Goal: Register for event/course: Sign up to attend an event or enroll in a course

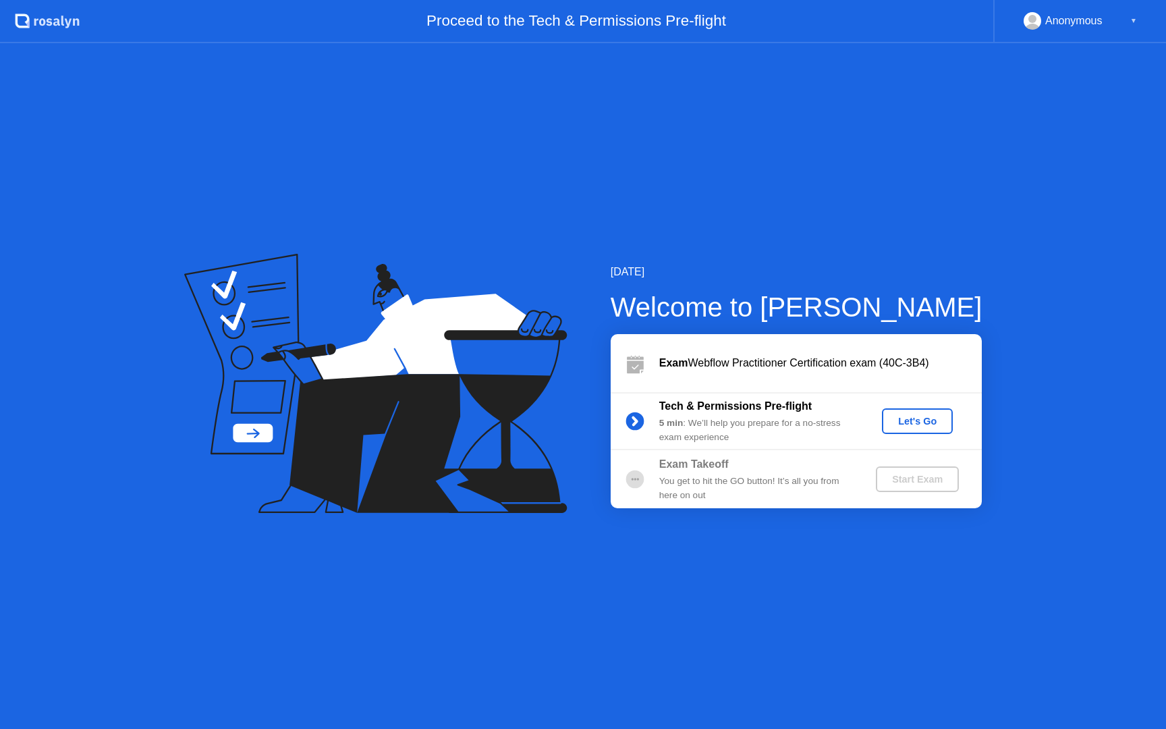
click at [942, 423] on div "Let's Go" at bounding box center [918, 421] width 60 height 11
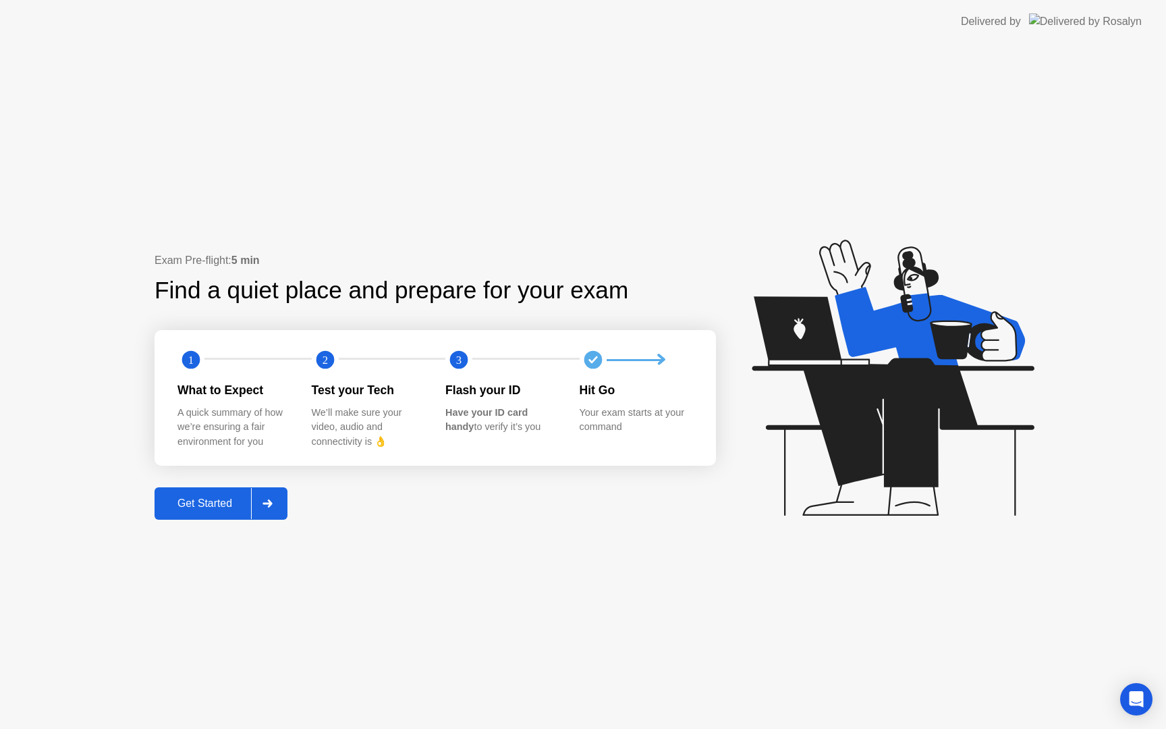
click at [205, 504] on div "Get Started" at bounding box center [205, 503] width 92 height 12
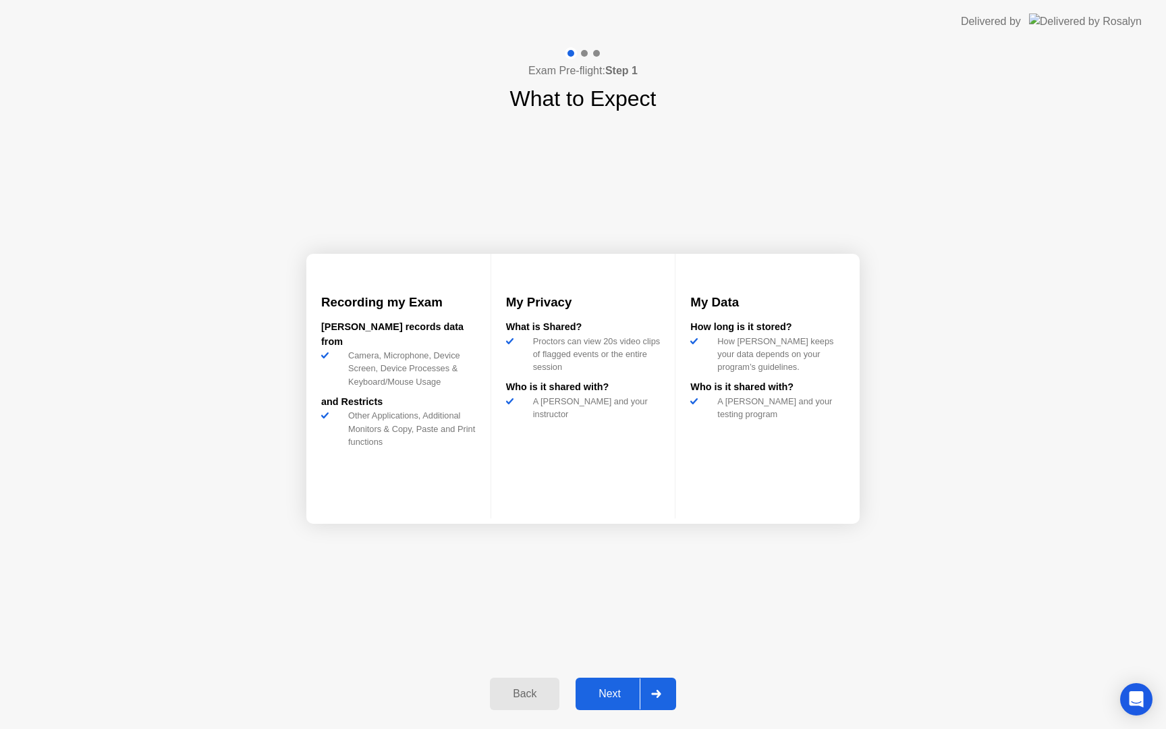
click at [614, 692] on div "Next" at bounding box center [610, 694] width 60 height 12
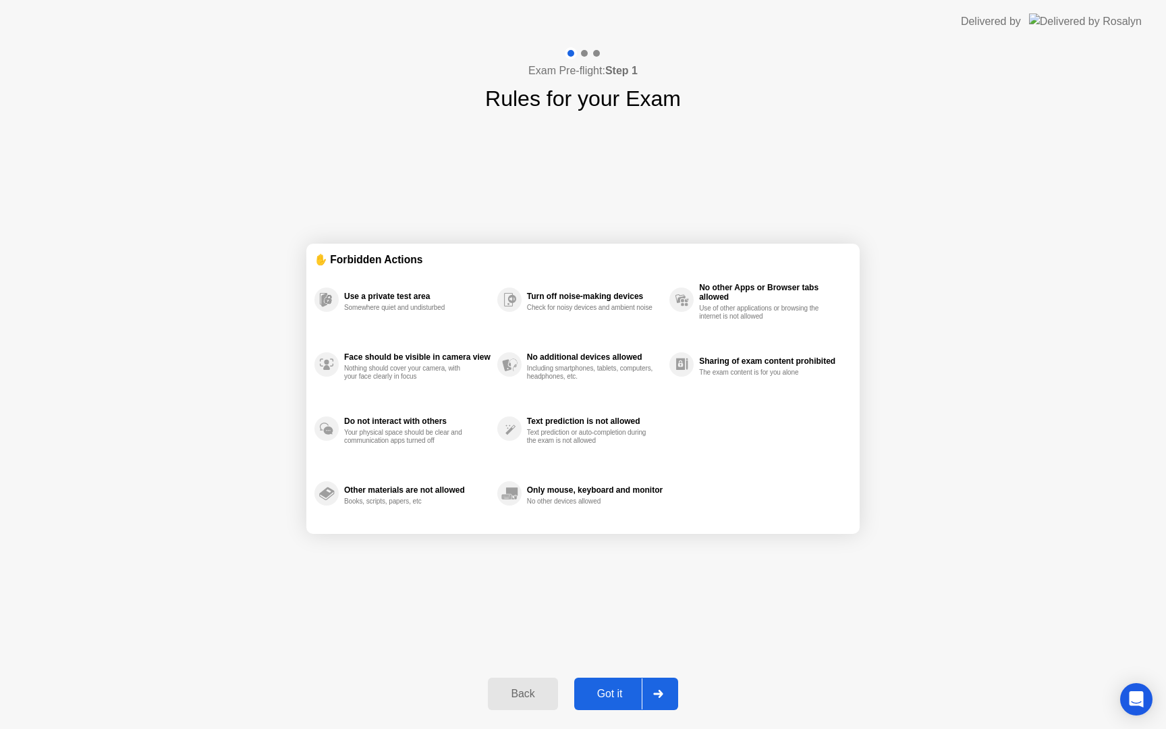
click at [664, 695] on div at bounding box center [658, 693] width 32 height 31
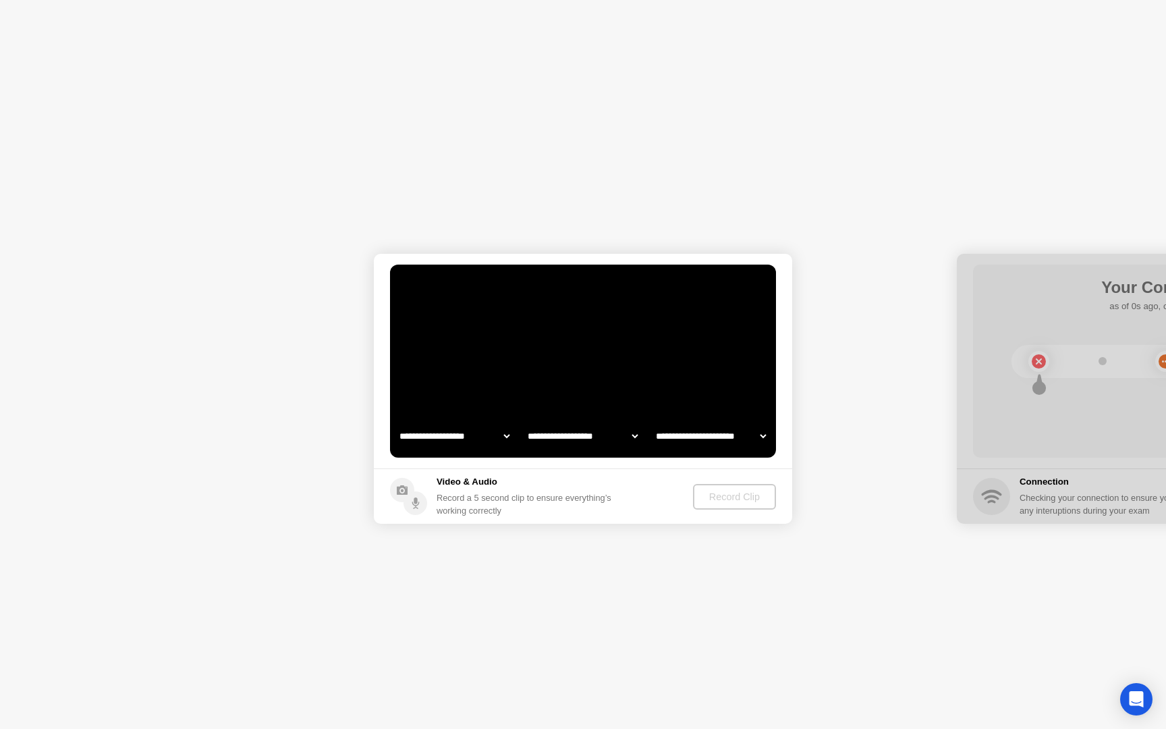
select select "**********"
select select "*******"
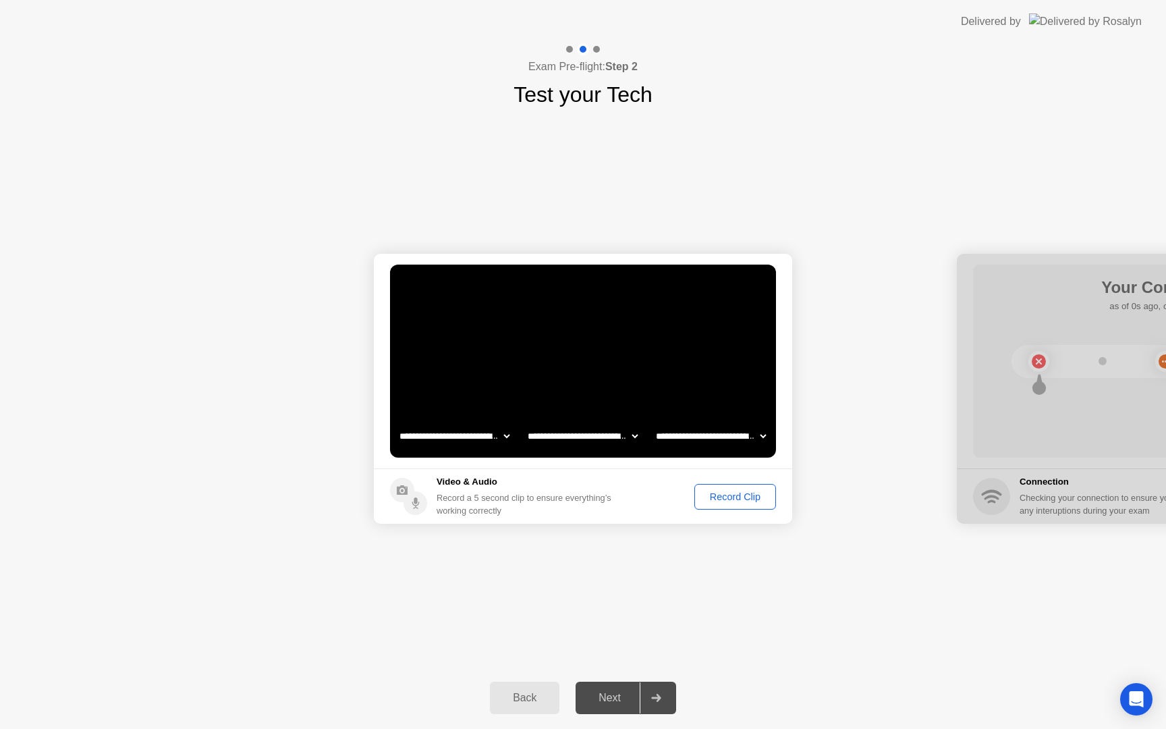
click at [741, 501] on div "Record Clip" at bounding box center [735, 496] width 72 height 11
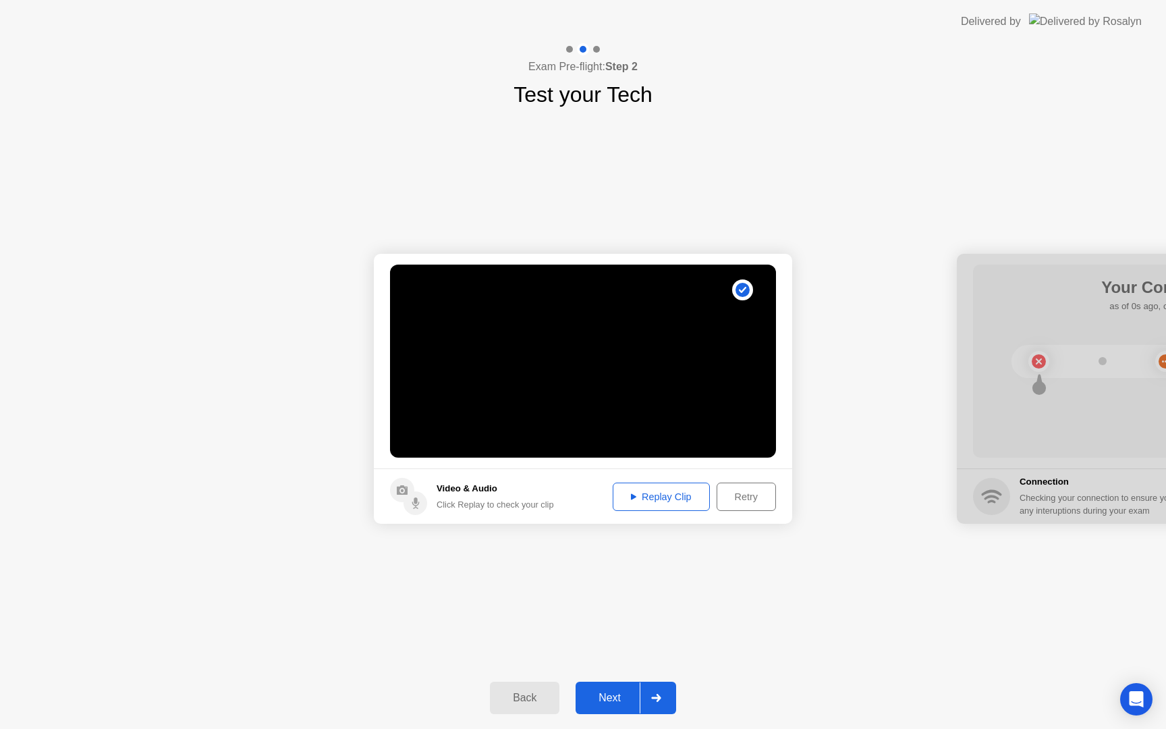
click at [657, 501] on div "Replay Clip" at bounding box center [662, 496] width 88 height 11
click at [621, 697] on div "Next" at bounding box center [610, 698] width 60 height 12
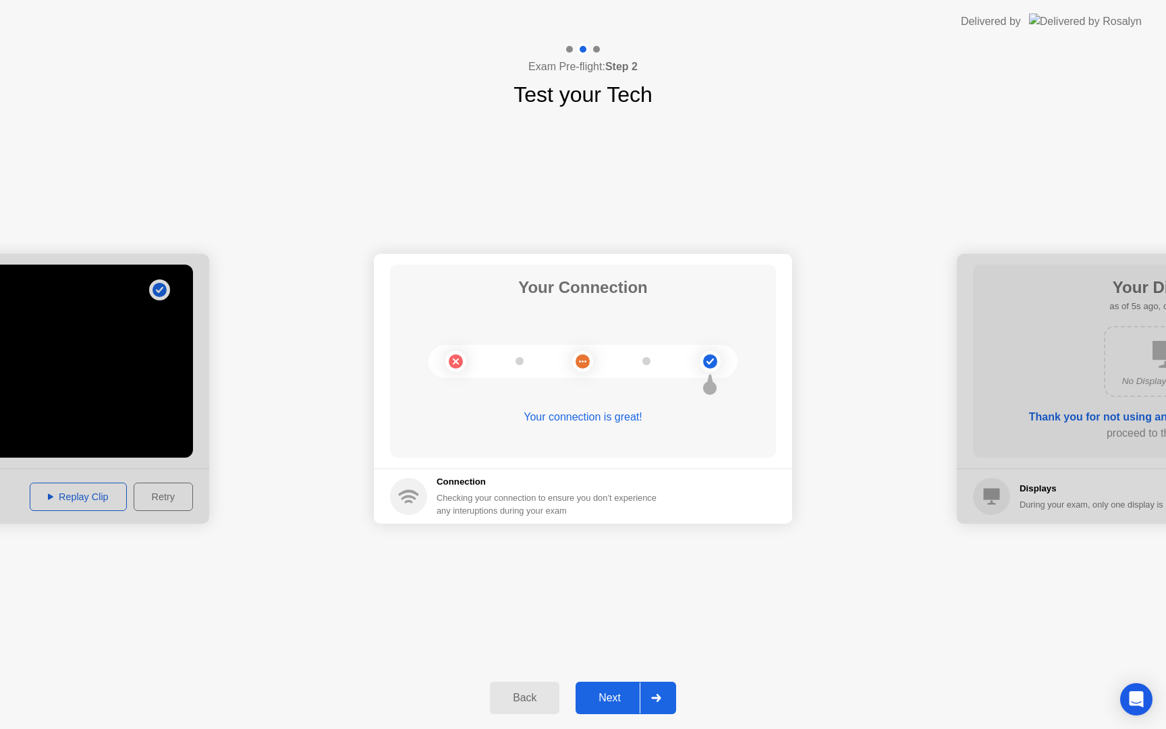
click at [621, 697] on div "Next" at bounding box center [610, 698] width 60 height 12
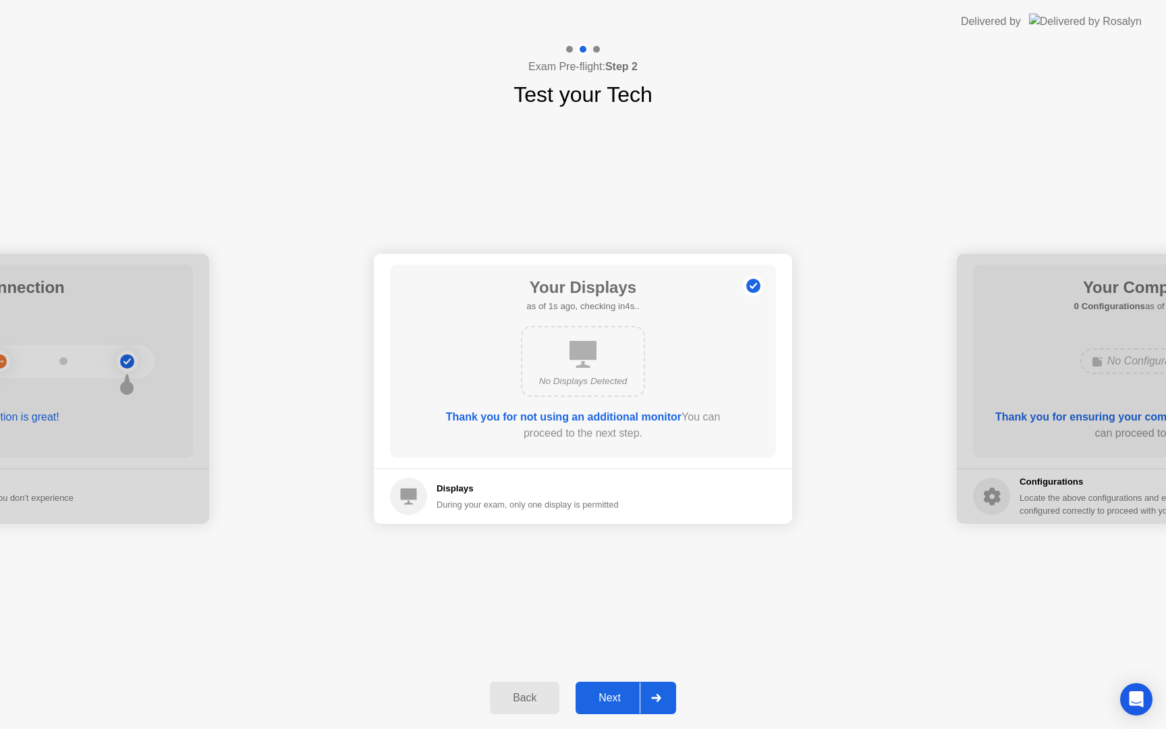
click at [621, 697] on div "Next" at bounding box center [610, 698] width 60 height 12
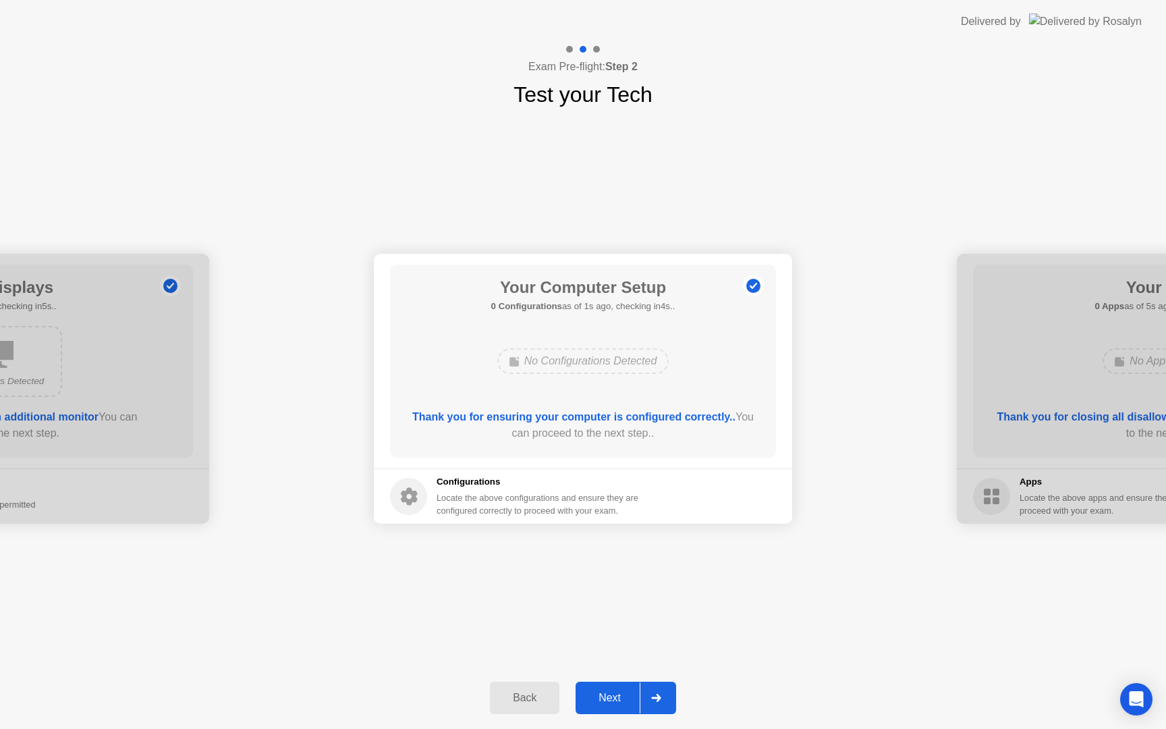
click at [621, 697] on div "Next" at bounding box center [610, 698] width 60 height 12
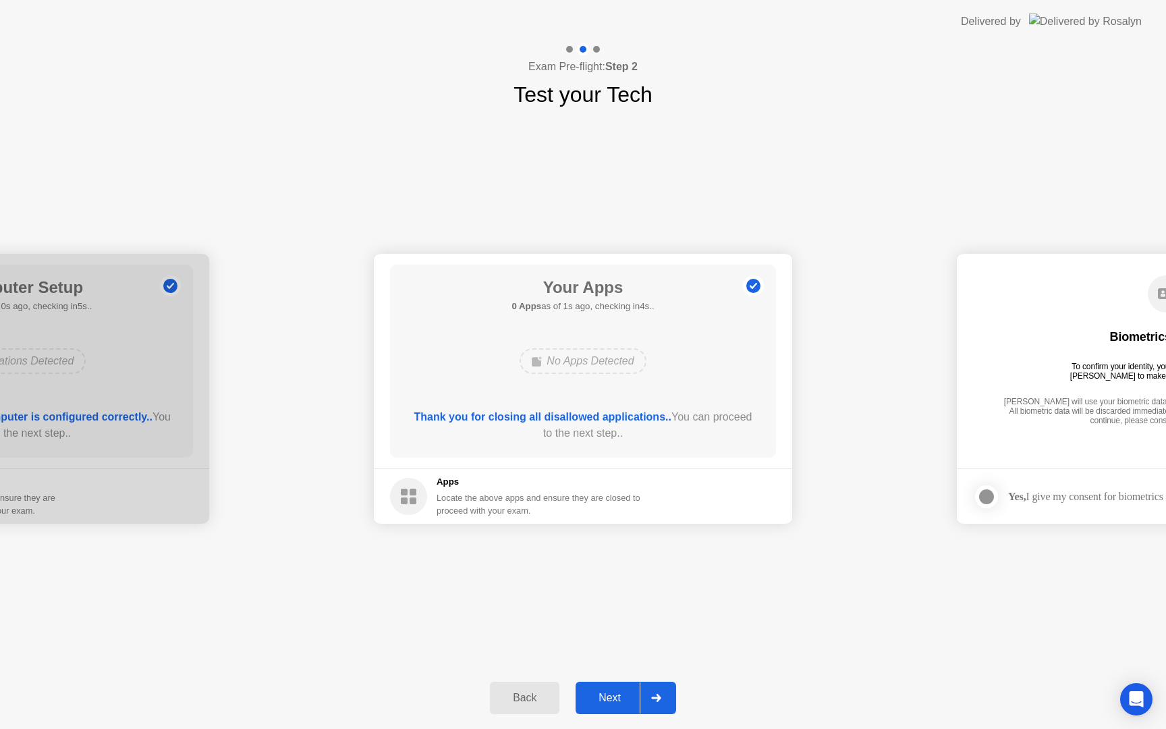
click at [621, 697] on div "Next" at bounding box center [610, 698] width 60 height 12
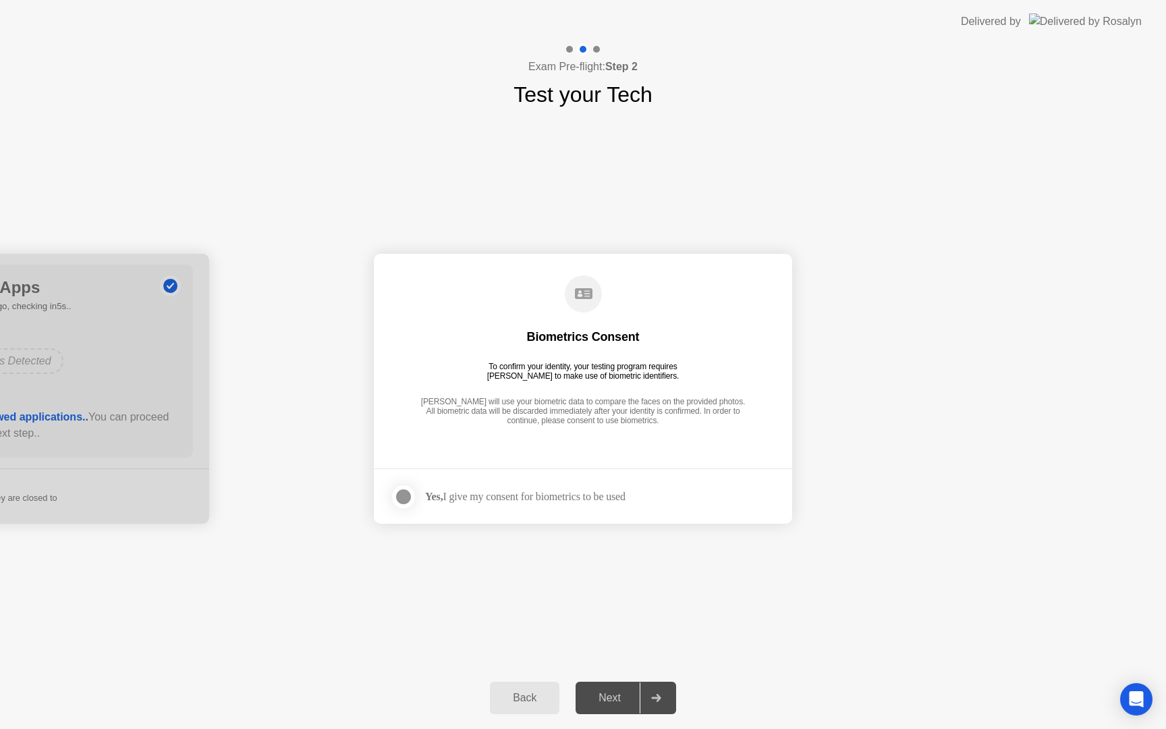
click at [563, 507] on div "Yes, I give my consent for biometrics to be used" at bounding box center [508, 496] width 236 height 27
click at [524, 499] on div "Yes, I give my consent for biometrics to be used" at bounding box center [525, 496] width 200 height 13
click at [409, 498] on div at bounding box center [404, 497] width 16 height 16
click at [624, 694] on div "Next" at bounding box center [610, 698] width 60 height 12
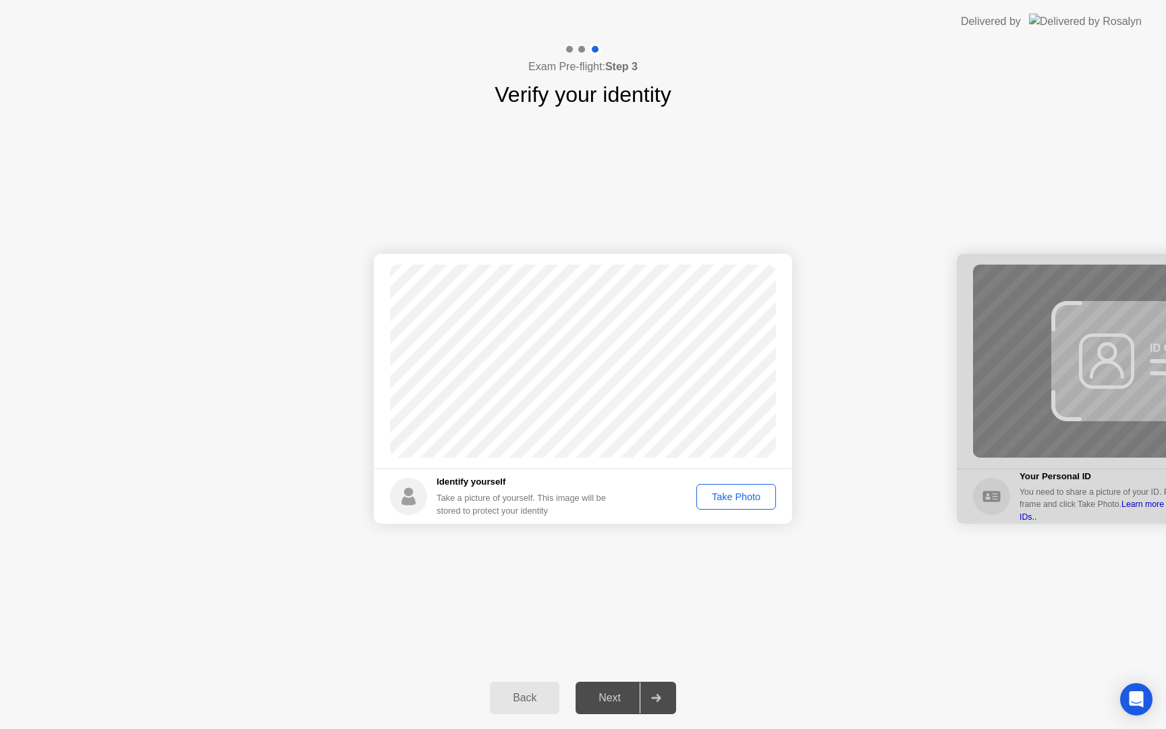
click at [732, 499] on div "Take Photo" at bounding box center [736, 496] width 70 height 11
click at [607, 704] on div "Next" at bounding box center [610, 698] width 60 height 12
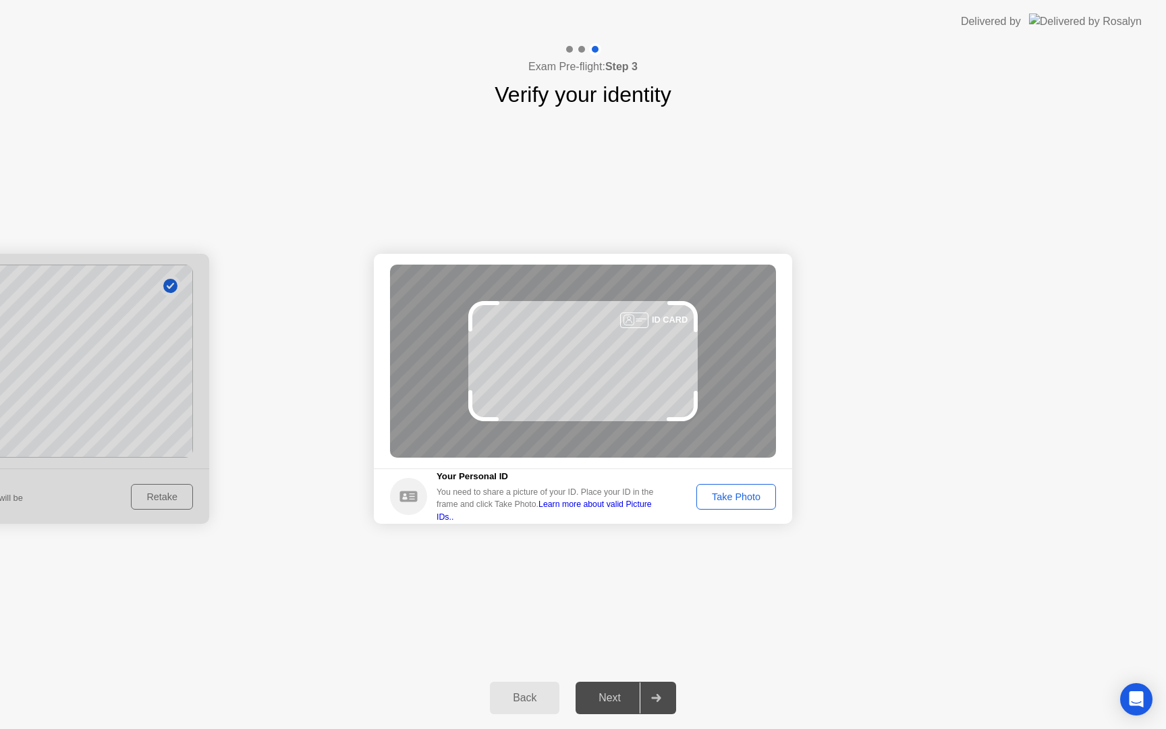
click at [742, 493] on div "Take Photo" at bounding box center [736, 496] width 70 height 11
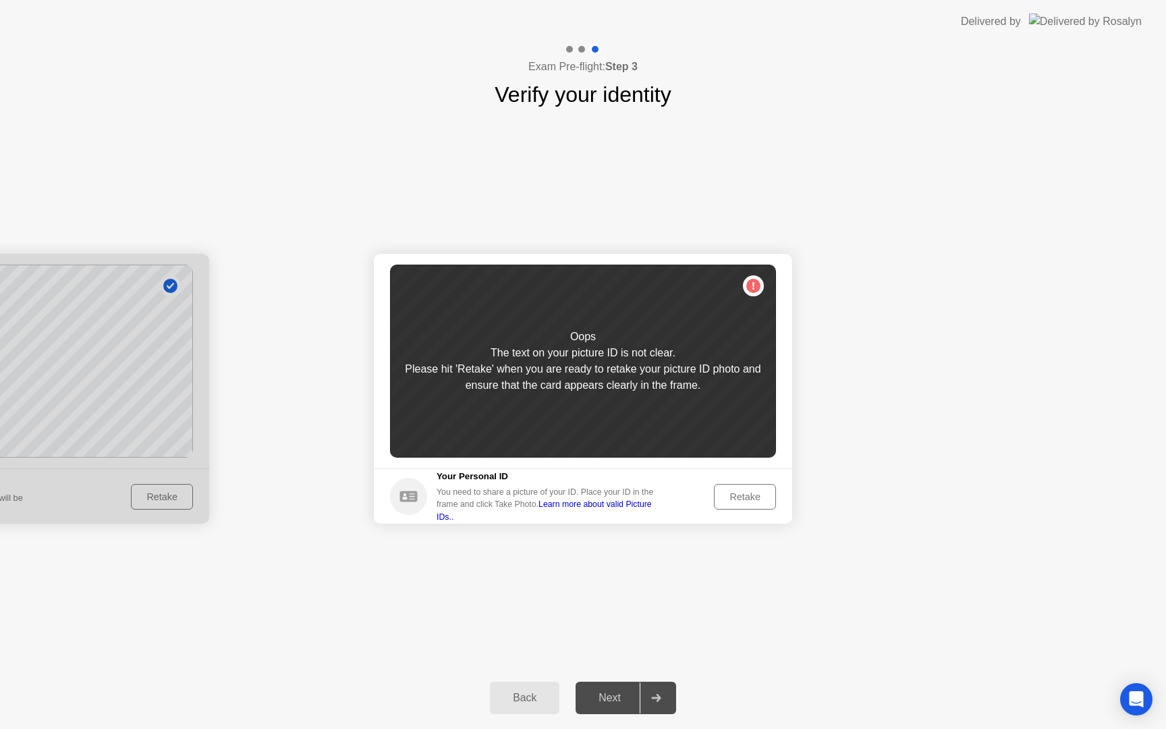
click at [737, 503] on button "Retake" at bounding box center [745, 497] width 62 height 26
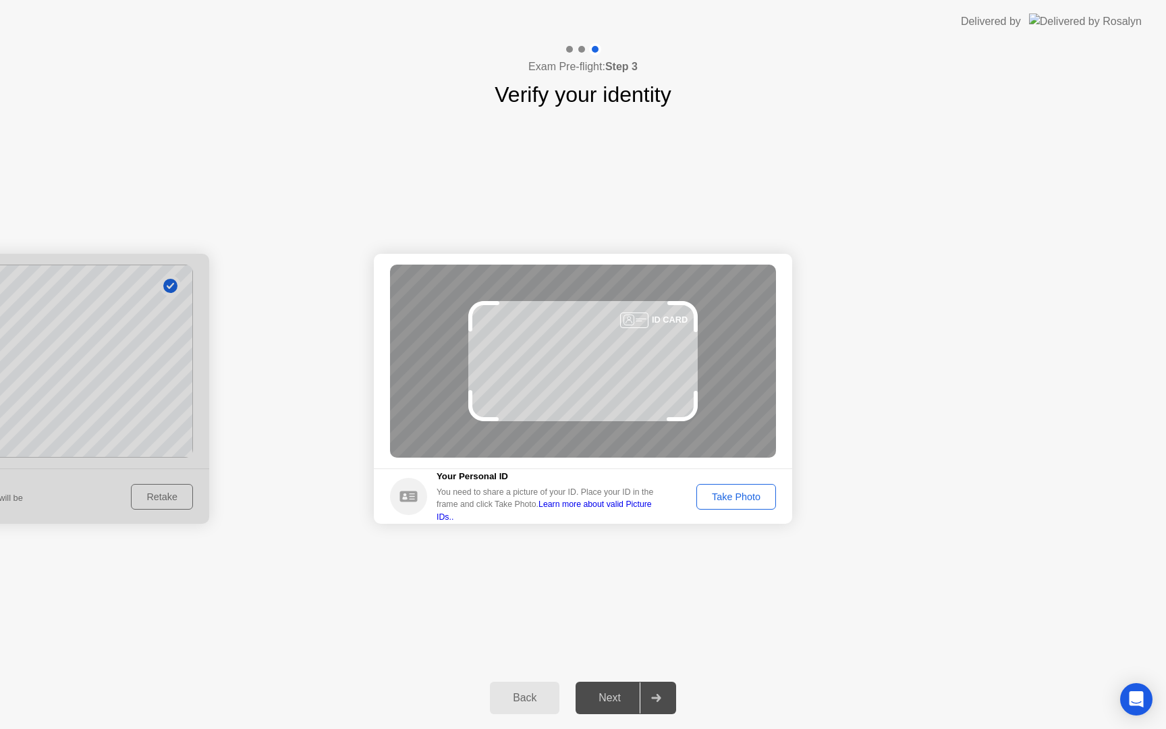
click at [737, 503] on button "Take Photo" at bounding box center [737, 497] width 80 height 26
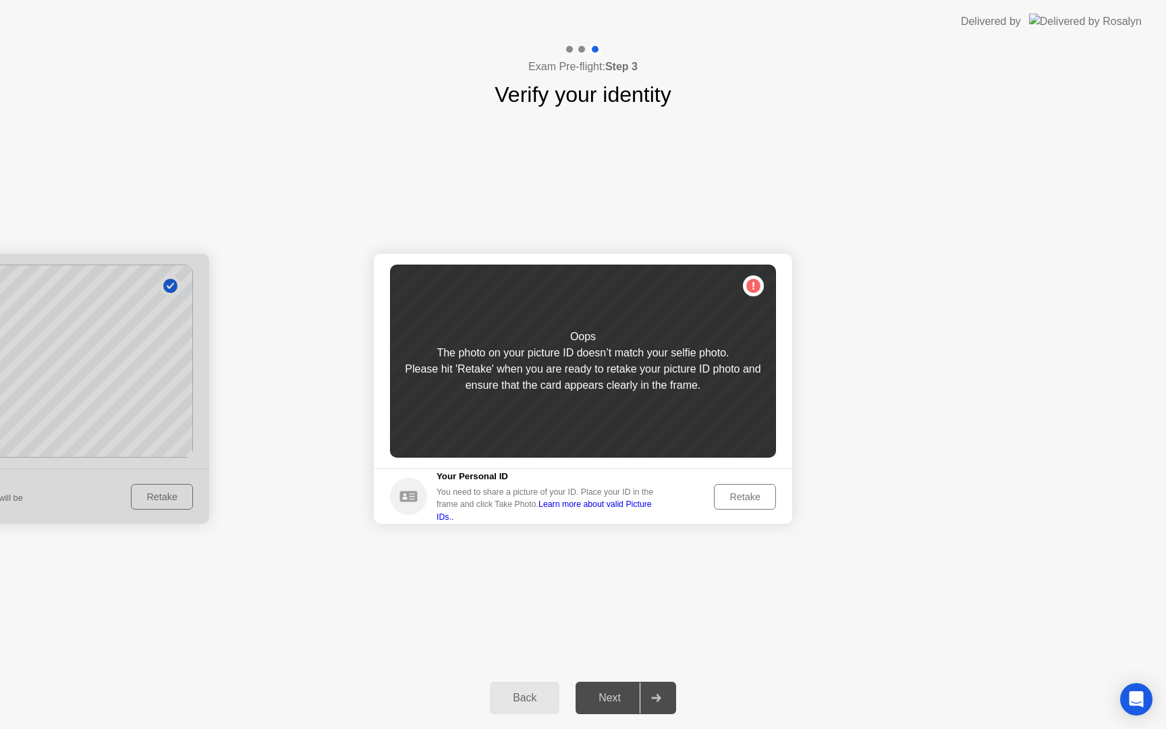
click at [737, 503] on button "Retake" at bounding box center [745, 497] width 62 height 26
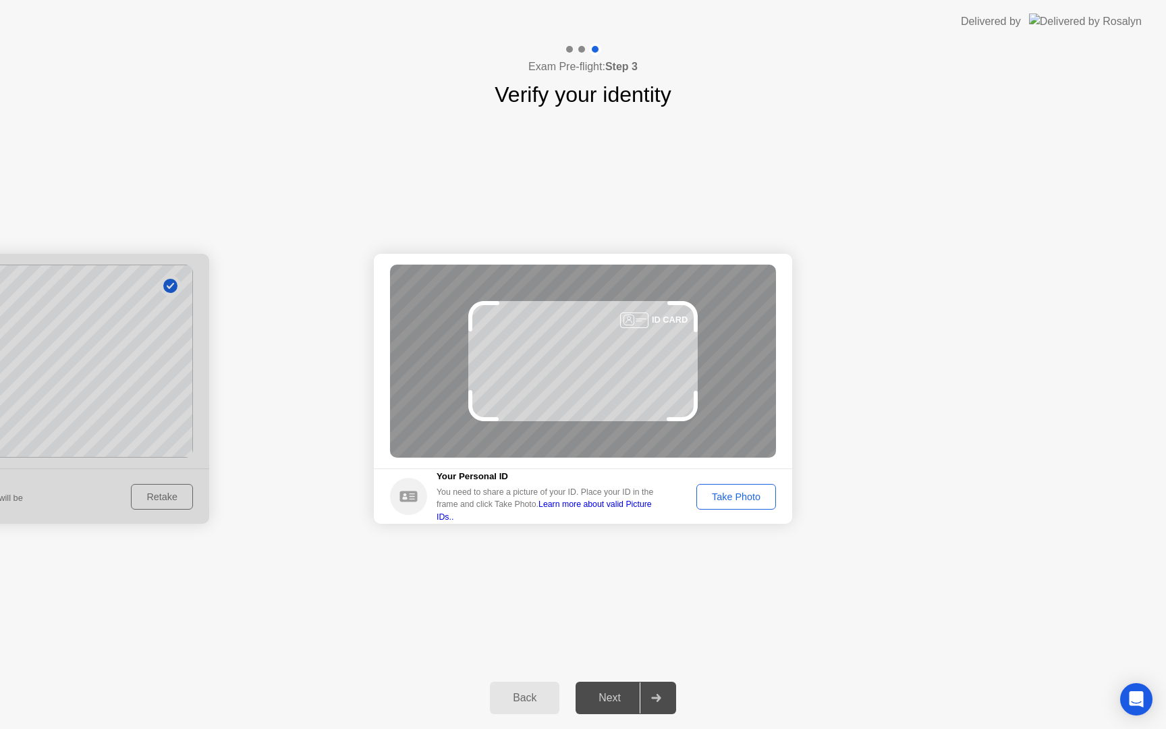
click at [737, 503] on button "Take Photo" at bounding box center [737, 497] width 80 height 26
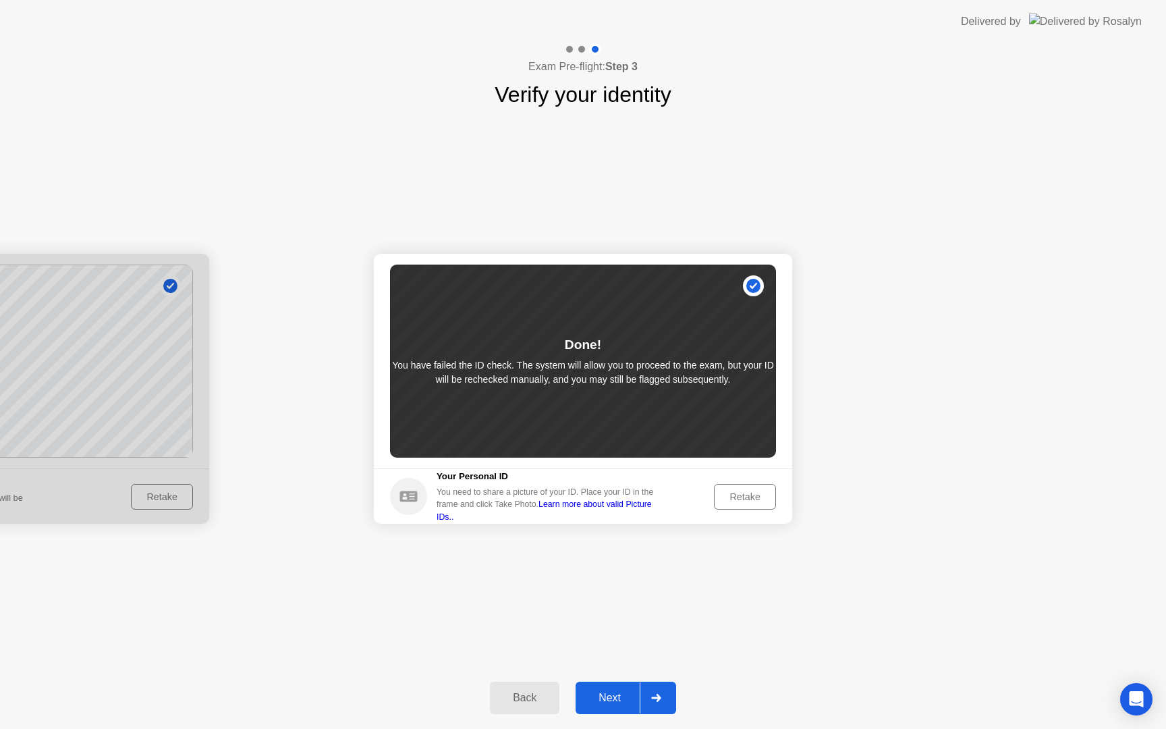
click at [747, 501] on div "Retake" at bounding box center [745, 496] width 53 height 11
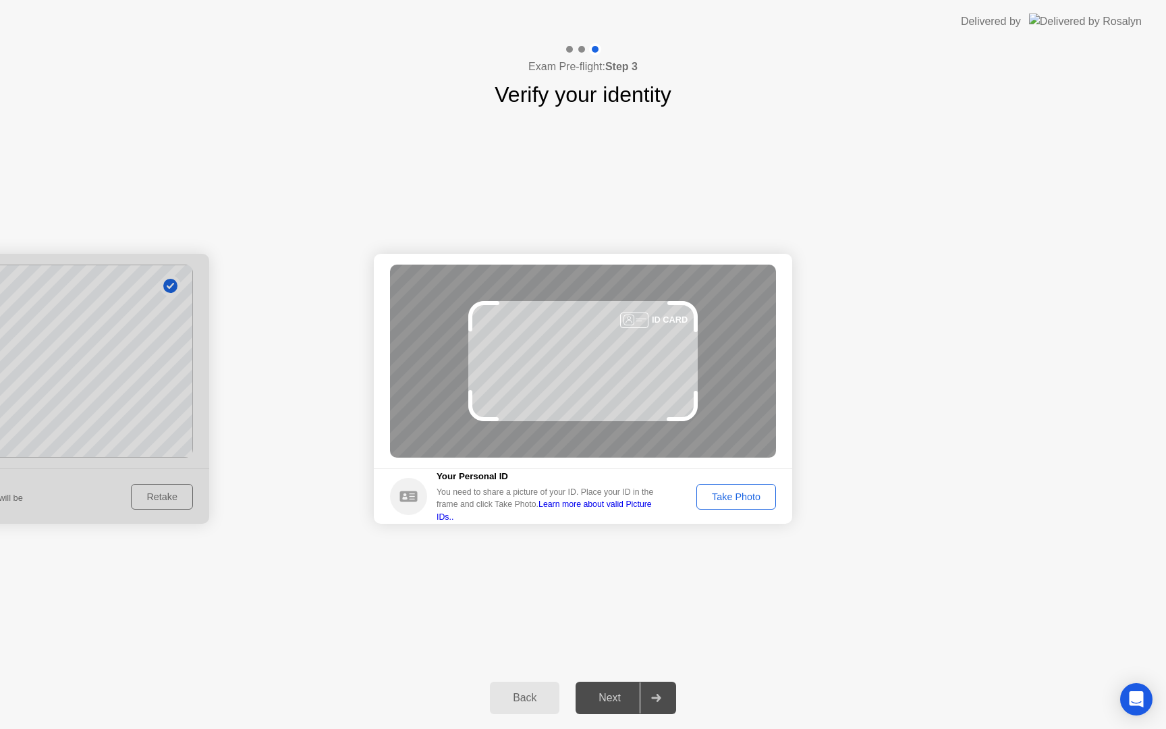
click at [747, 501] on div "Take Photo" at bounding box center [736, 496] width 70 height 11
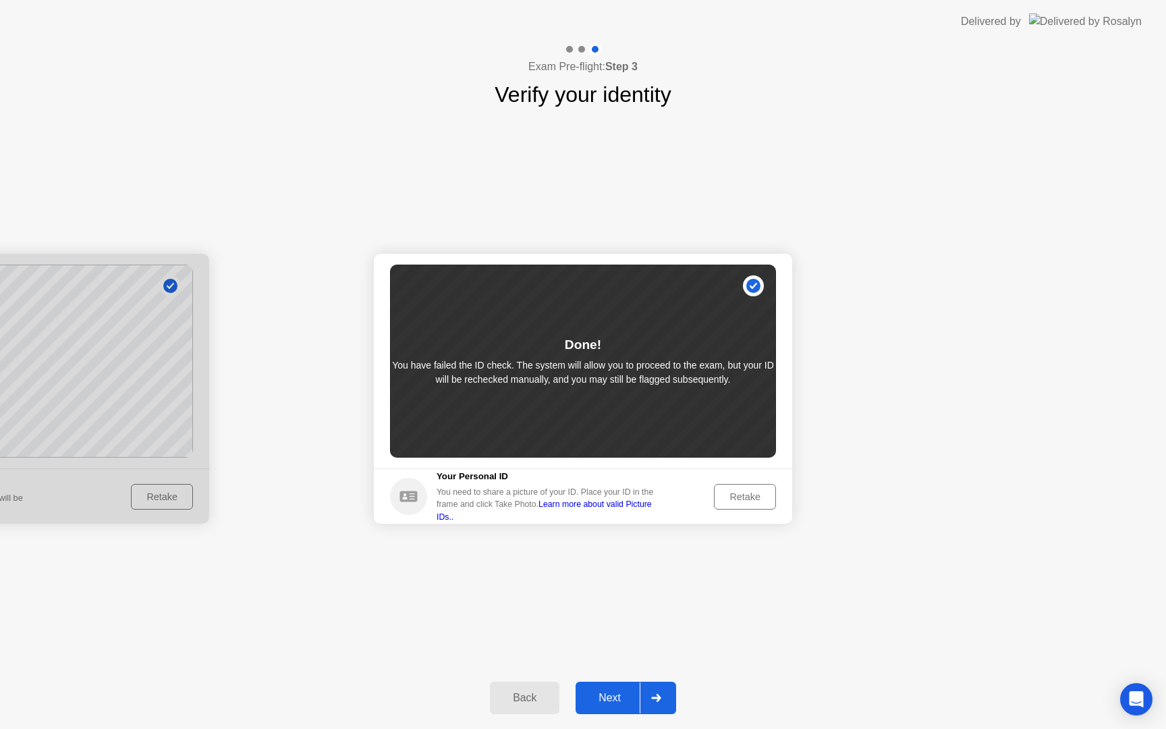
click at [746, 497] on div "Retake" at bounding box center [745, 496] width 53 height 11
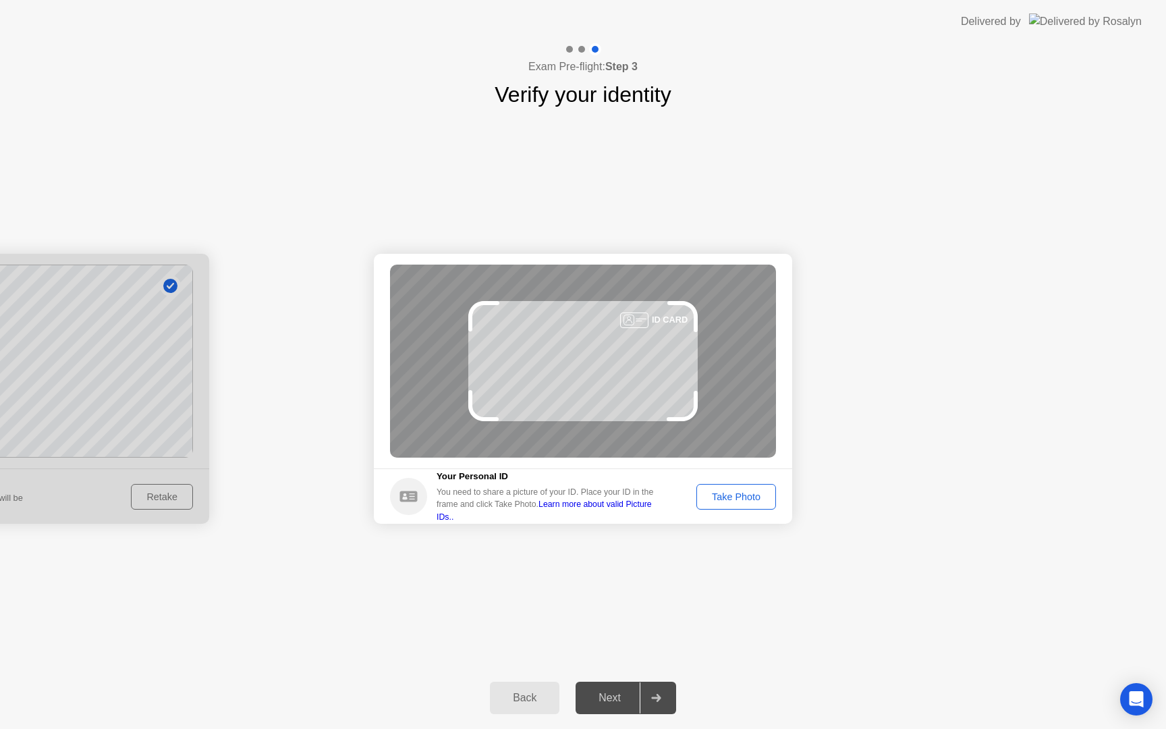
click at [746, 498] on div "Take Photo" at bounding box center [736, 496] width 70 height 11
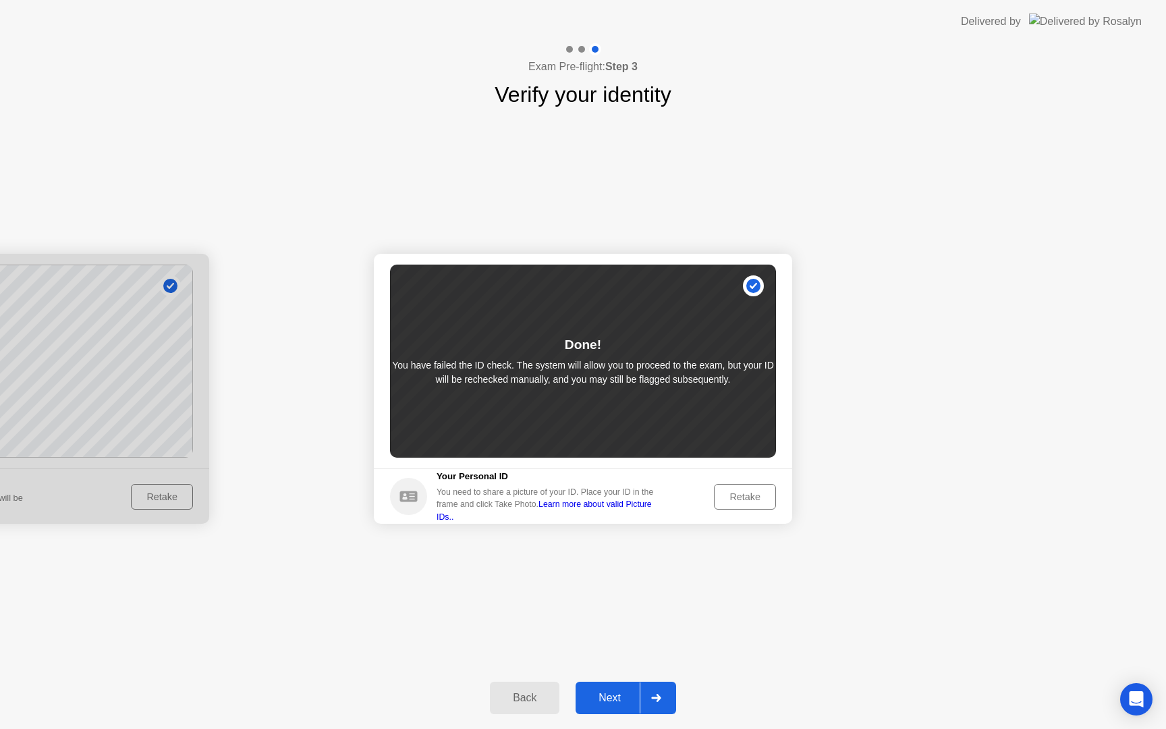
click at [612, 699] on div "Next" at bounding box center [610, 698] width 60 height 12
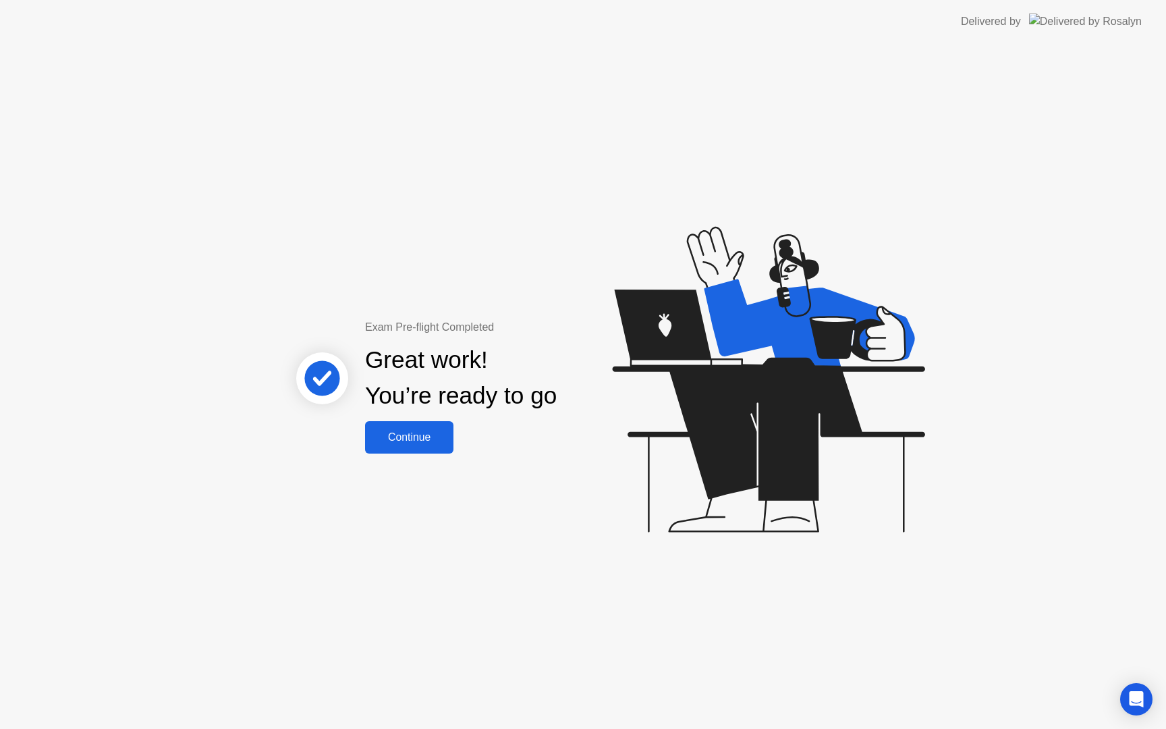
click at [435, 449] on button "Continue" at bounding box center [409, 437] width 88 height 32
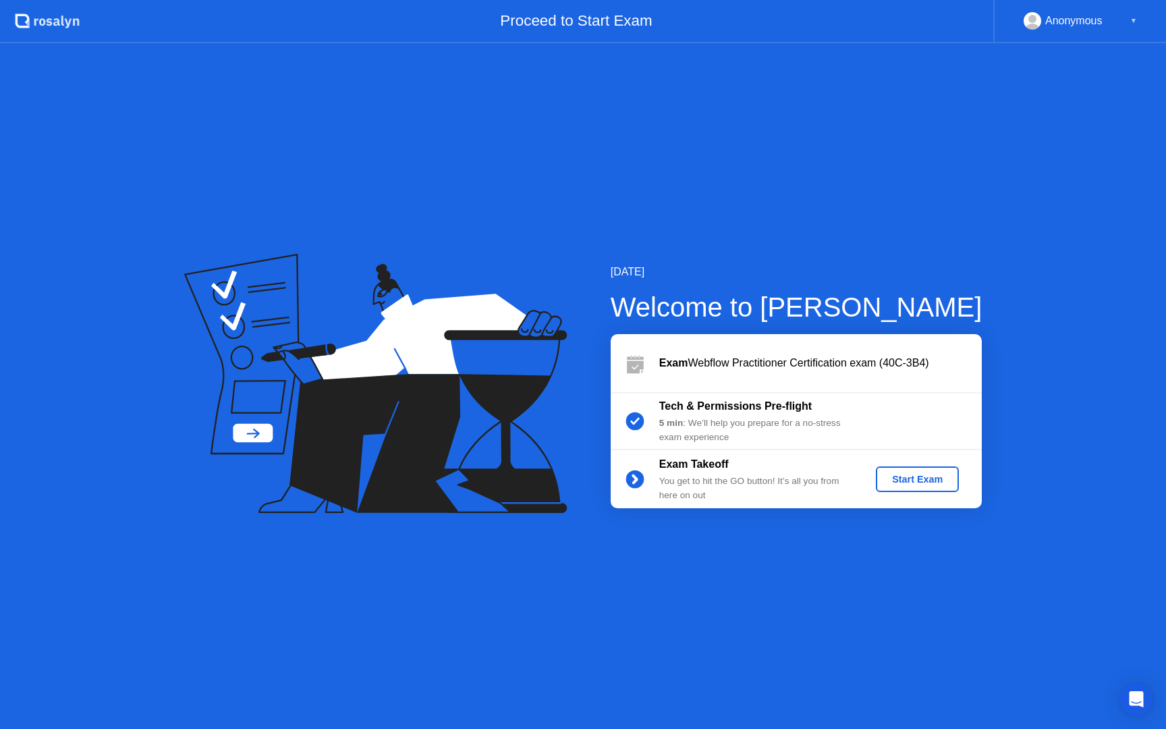
click at [948, 475] on div "Start Exam" at bounding box center [917, 479] width 72 height 11
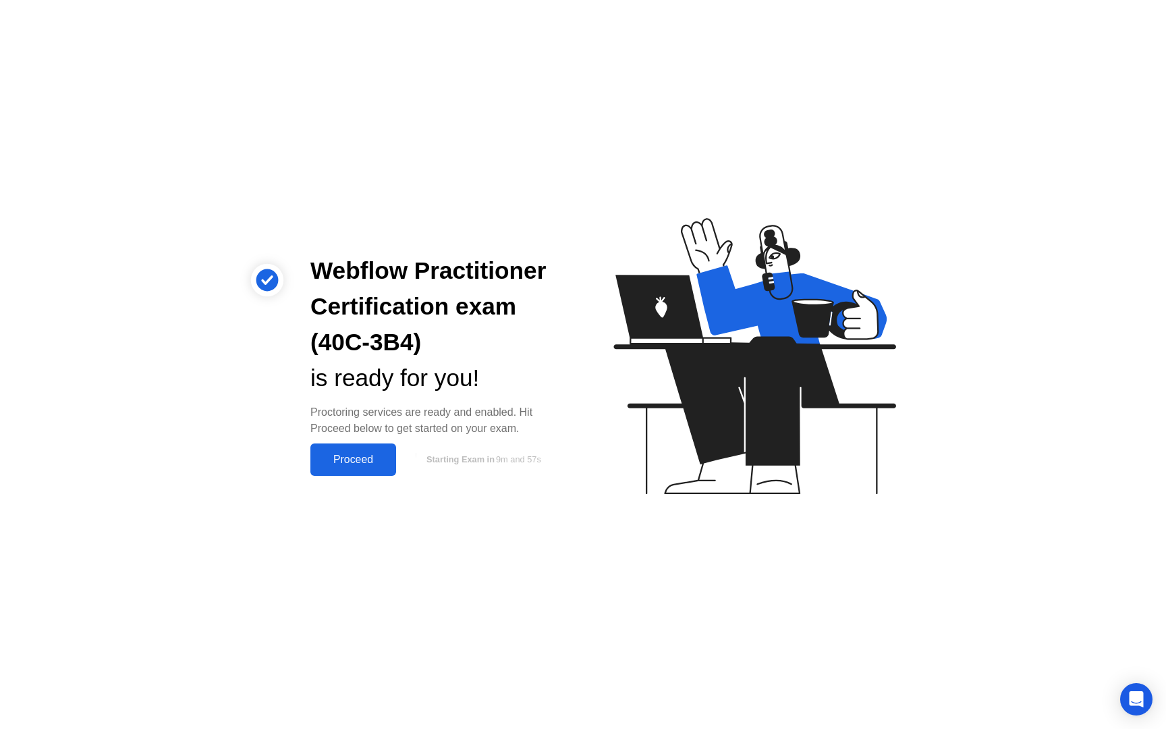
click at [358, 468] on button "Proceed" at bounding box center [353, 459] width 86 height 32
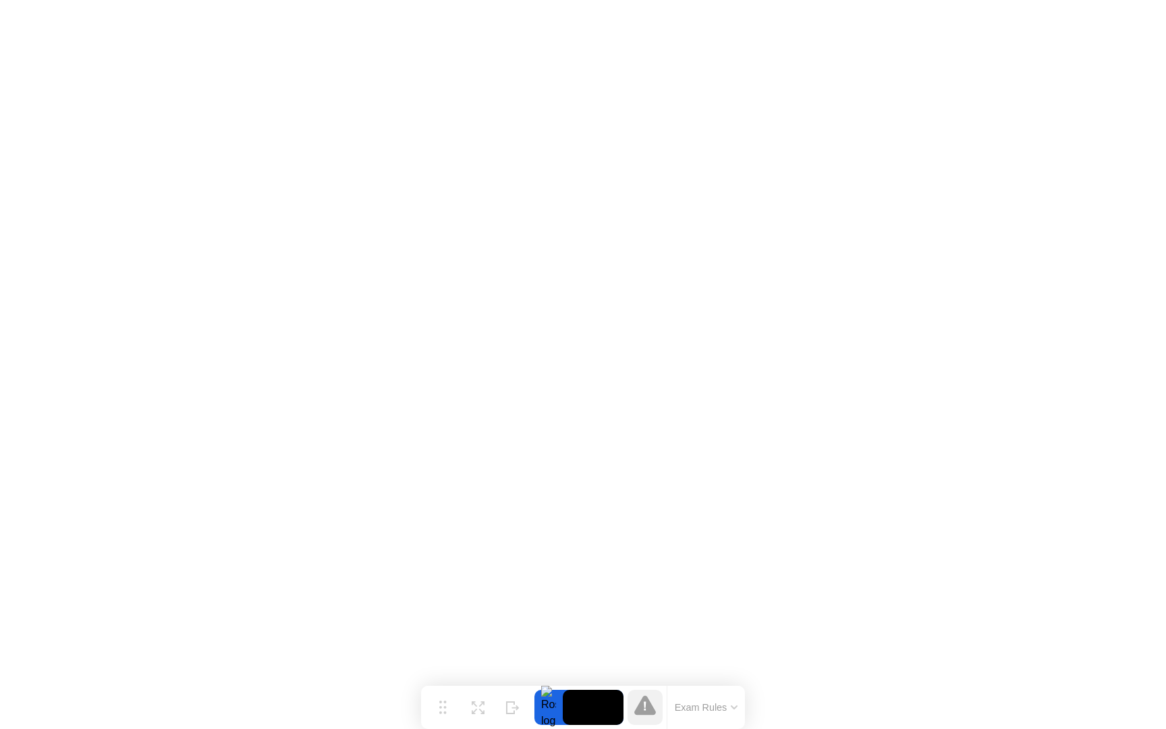
click at [650, 705] on icon at bounding box center [645, 705] width 22 height 20
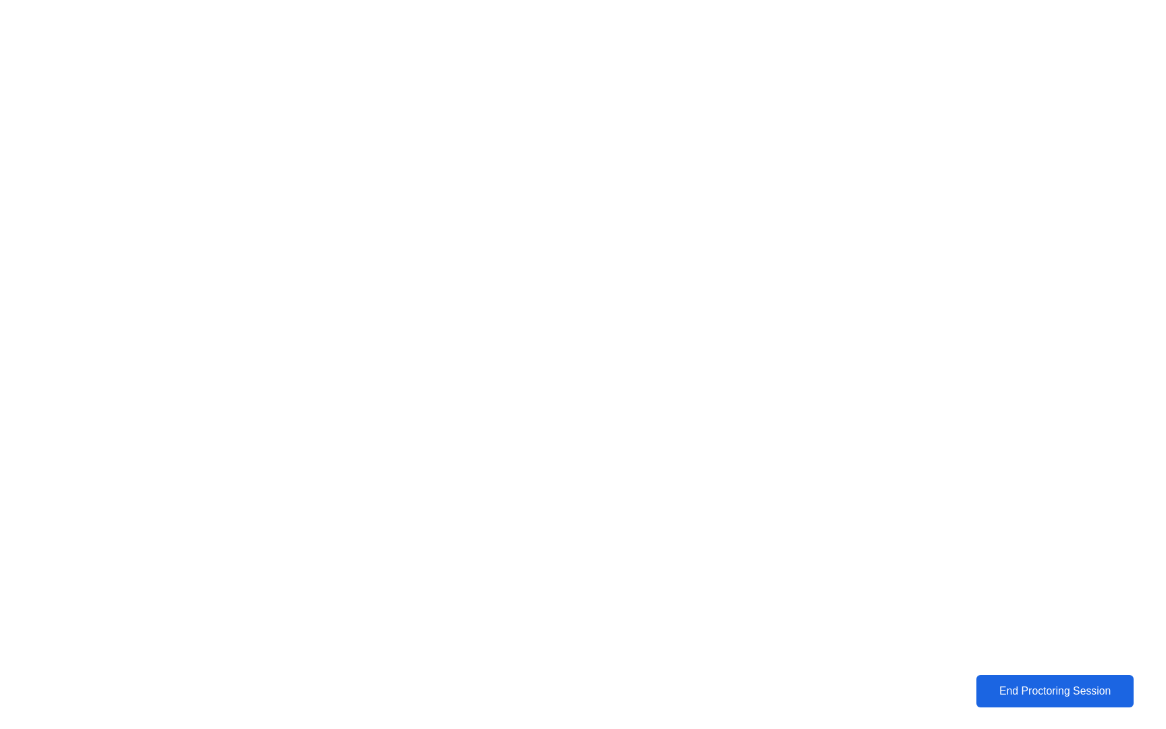
click at [1045, 687] on div "End Proctoring Session" at bounding box center [1055, 690] width 158 height 13
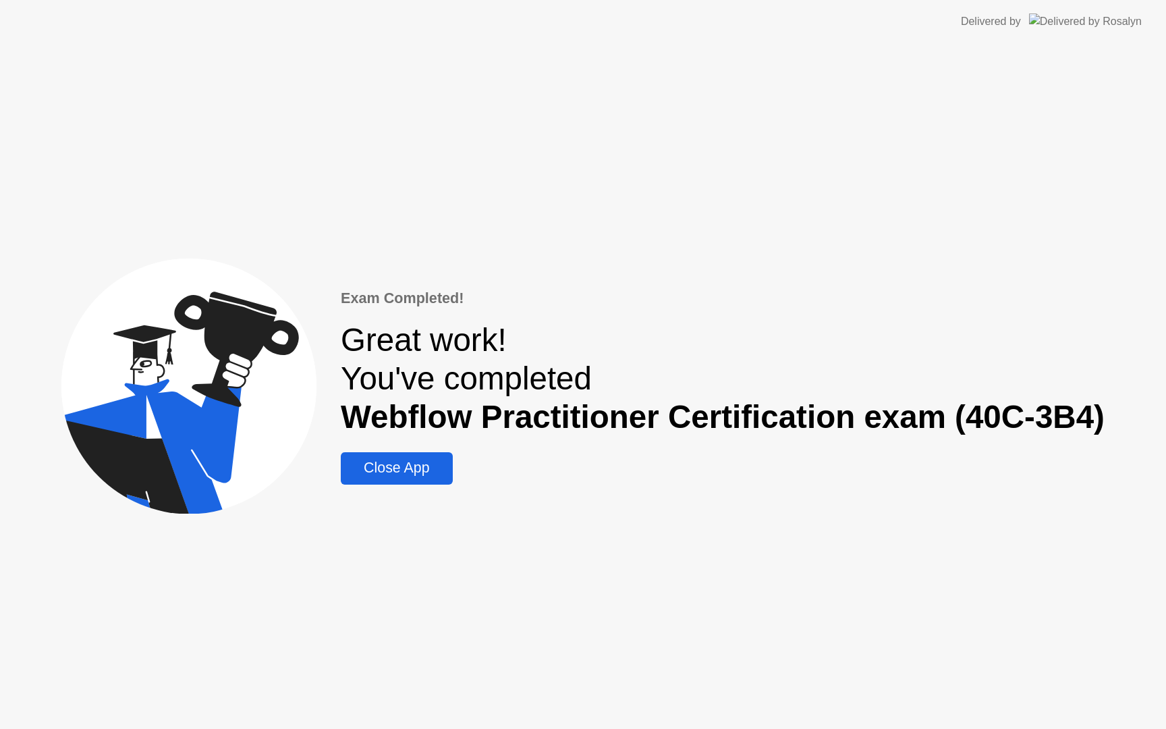
click at [414, 467] on div "Close App" at bounding box center [396, 468] width 103 height 17
